Goal: Information Seeking & Learning: Find specific fact

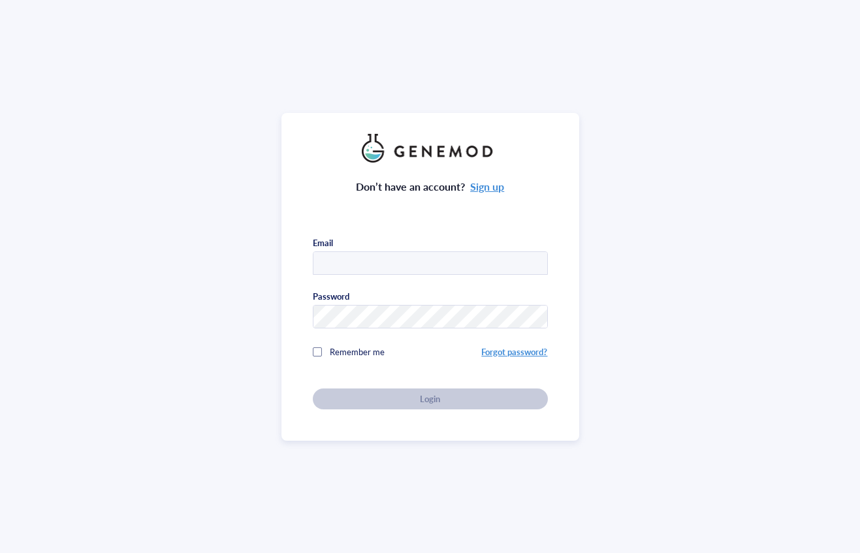
type input "benjamin.gern@seattlechildrens.org"
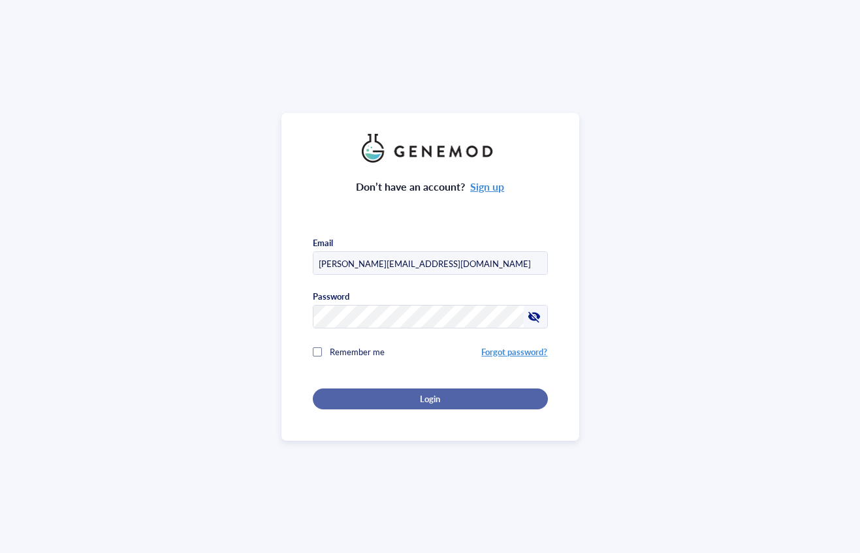
click at [409, 406] on button "Login" at bounding box center [430, 399] width 235 height 21
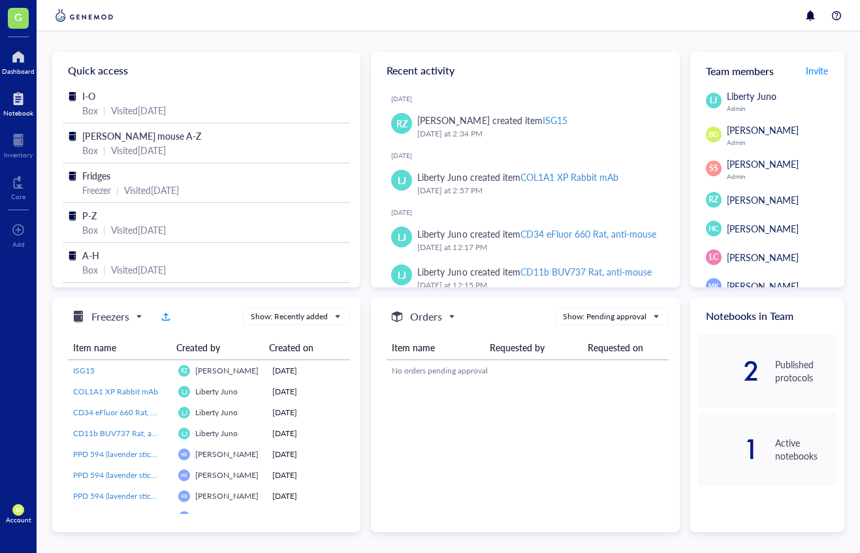
click at [13, 104] on div at bounding box center [18, 98] width 30 height 21
click at [16, 155] on div "Inventory" at bounding box center [18, 155] width 29 height 8
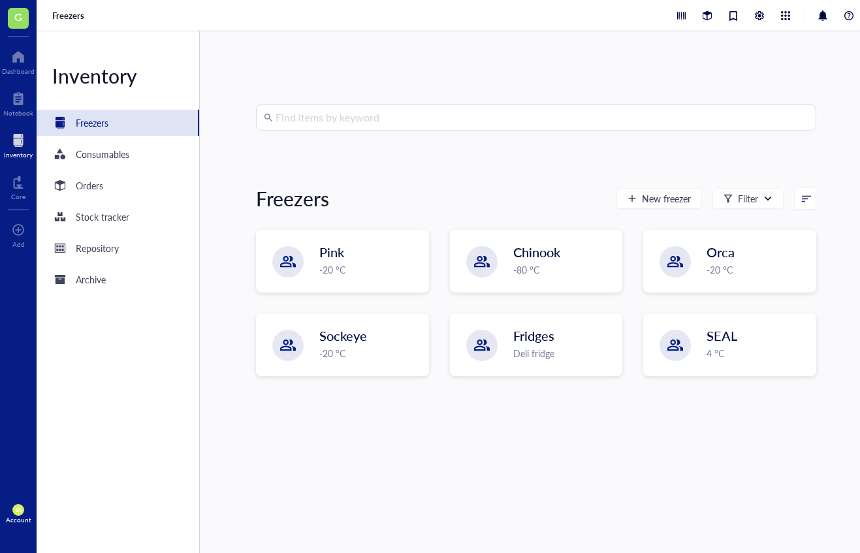
click at [366, 120] on input "search" at bounding box center [542, 117] width 533 height 25
type input "peif2"
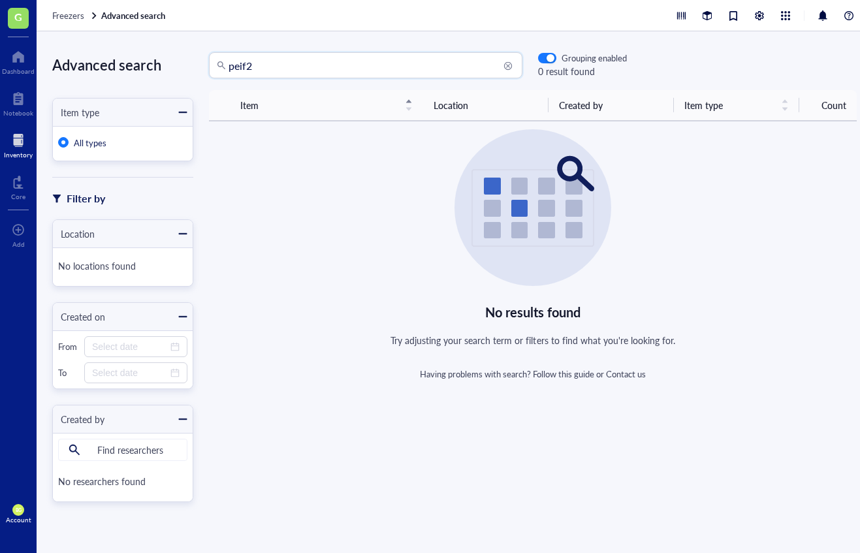
drag, startPoint x: 235, startPoint y: 67, endPoint x: 200, endPoint y: 65, distance: 35.3
click at [200, 65] on div "peif2 peif2 Grouping enabled 0 result found" at bounding box center [410, 65] width 434 height 26
type input "eif2"
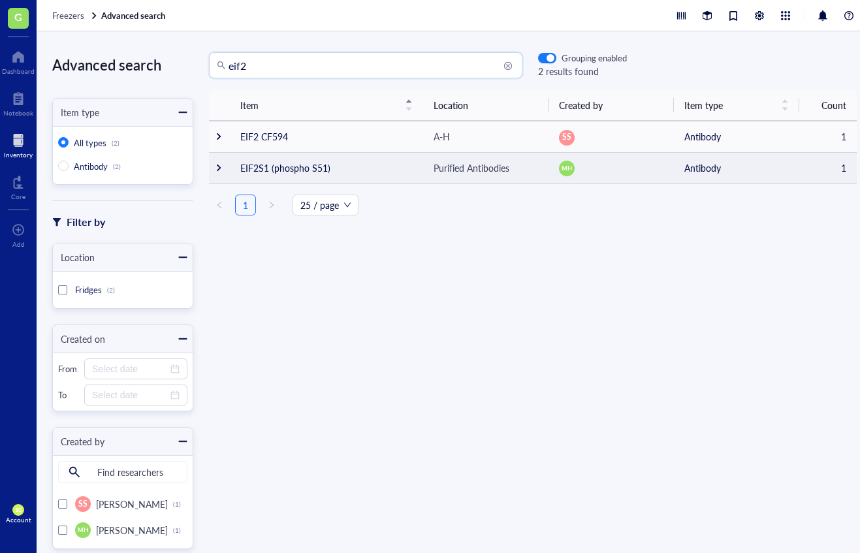
click at [314, 171] on td "EIF2S1 (phospho S51)" at bounding box center [326, 167] width 193 height 31
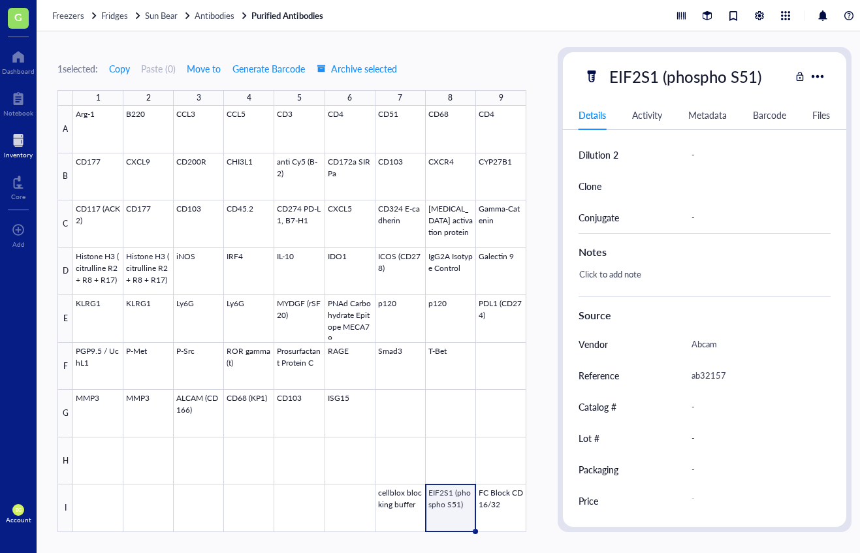
scroll to position [504, 0]
drag, startPoint x: 730, startPoint y: 379, endPoint x: 692, endPoint y: 377, distance: 37.3
click at [692, 377] on div "ab32157" at bounding box center [756, 375] width 140 height 27
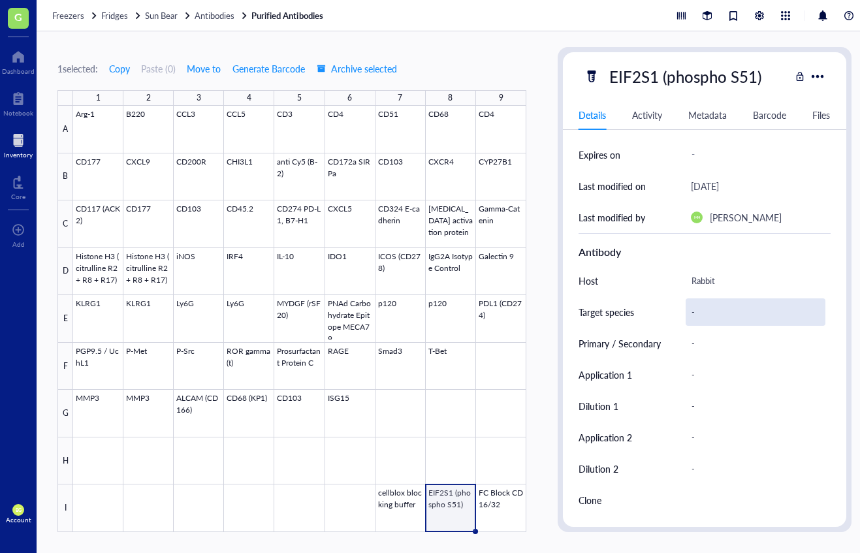
click at [712, 319] on div "-" at bounding box center [756, 311] width 140 height 27
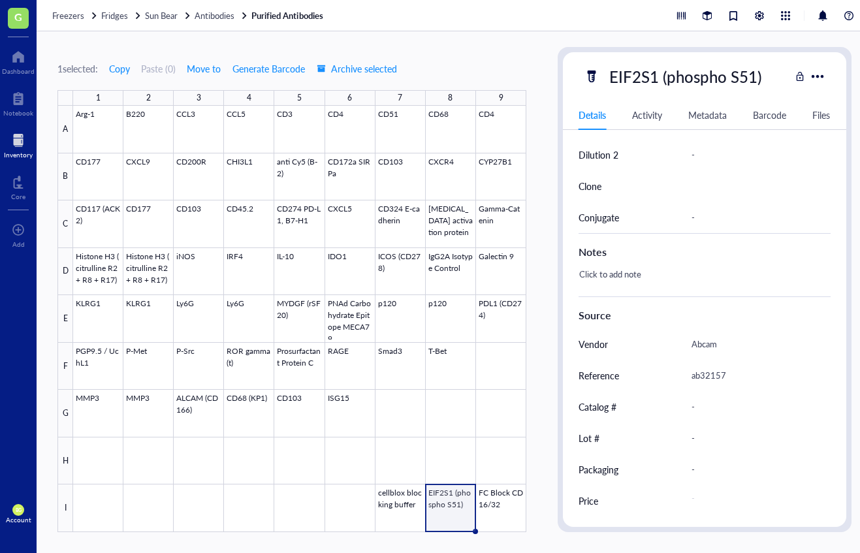
scroll to position [504, 0]
